Goal: Transaction & Acquisition: Purchase product/service

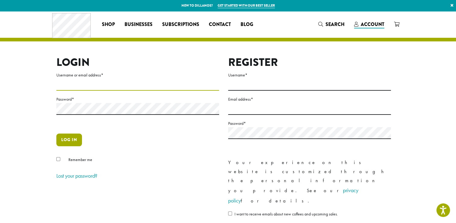
type input "**********"
click at [75, 138] on button "Log in" at bounding box center [69, 139] width 26 height 13
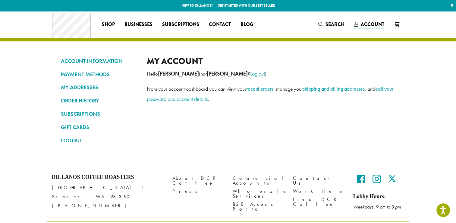
click at [75, 114] on link "SUBSCRIPTIONS" at bounding box center [99, 114] width 77 height 10
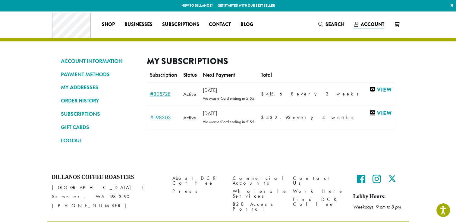
click at [170, 95] on link "#308728" at bounding box center [163, 93] width 27 height 5
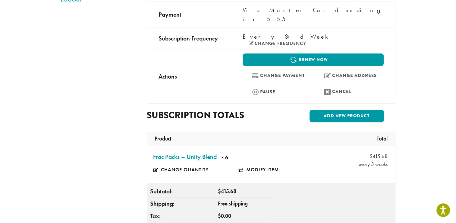
scroll to position [157, 0]
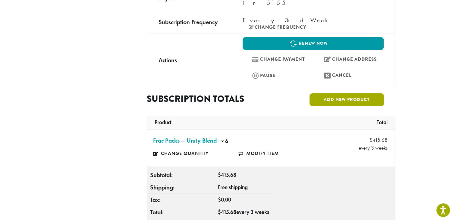
click at [370, 93] on link "Add new product" at bounding box center [347, 99] width 74 height 13
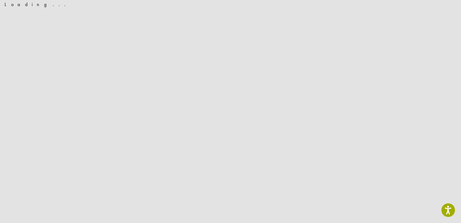
scroll to position [0, 0]
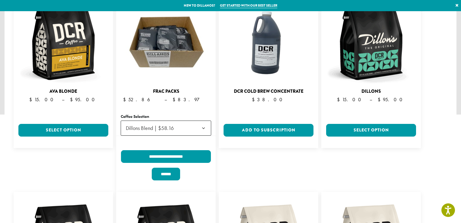
scroll to position [110, 0]
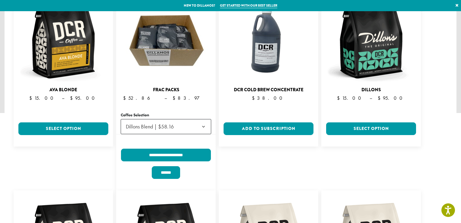
click at [204, 119] on b at bounding box center [203, 126] width 15 height 15
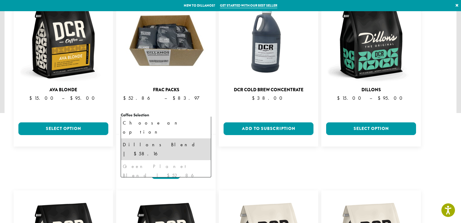
select select "**********"
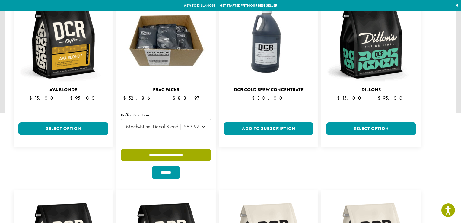
click at [203, 148] on input "**********" at bounding box center [166, 154] width 90 height 13
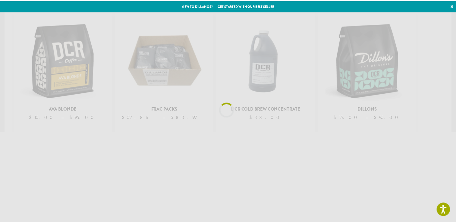
scroll to position [90, 0]
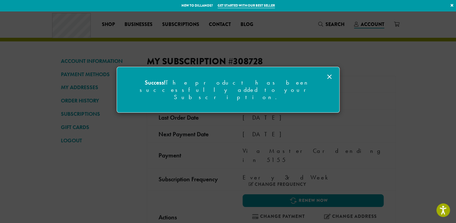
click at [332, 75] on icon at bounding box center [329, 76] width 7 height 7
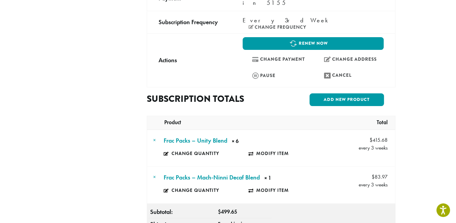
scroll to position [133, 0]
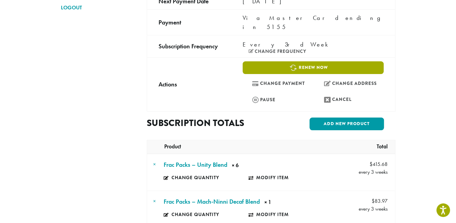
click at [345, 61] on link "Renew now" at bounding box center [313, 67] width 141 height 13
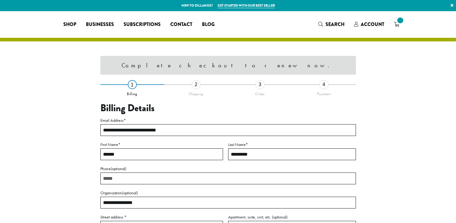
select select "**"
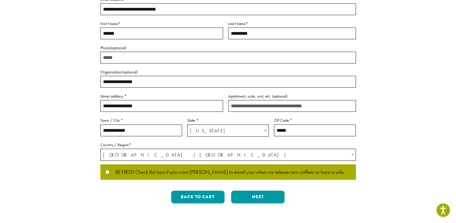
scroll to position [109, 0]
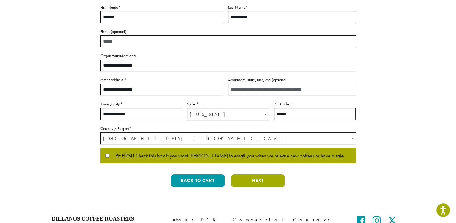
click at [270, 182] on button "Next" at bounding box center [257, 180] width 53 height 13
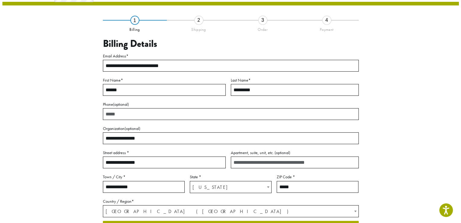
scroll to position [31, 0]
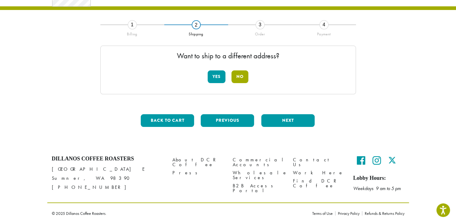
click at [237, 75] on button "No" at bounding box center [240, 76] width 17 height 13
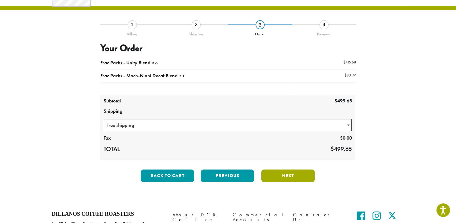
click at [277, 176] on button "Next" at bounding box center [287, 175] width 53 height 13
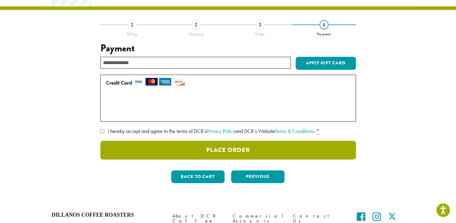
click at [282, 149] on button "Place Order" at bounding box center [228, 150] width 256 height 19
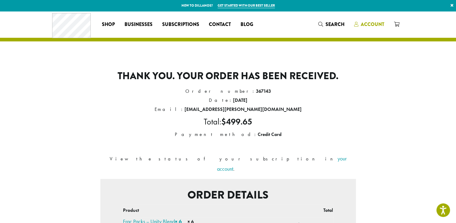
click at [374, 27] on span "Account" at bounding box center [373, 24] width 24 height 7
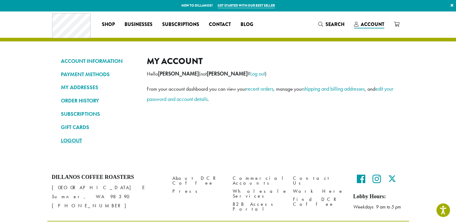
click at [69, 142] on link "LOGOUT" at bounding box center [99, 140] width 77 height 10
